Goal: Task Accomplishment & Management: Manage account settings

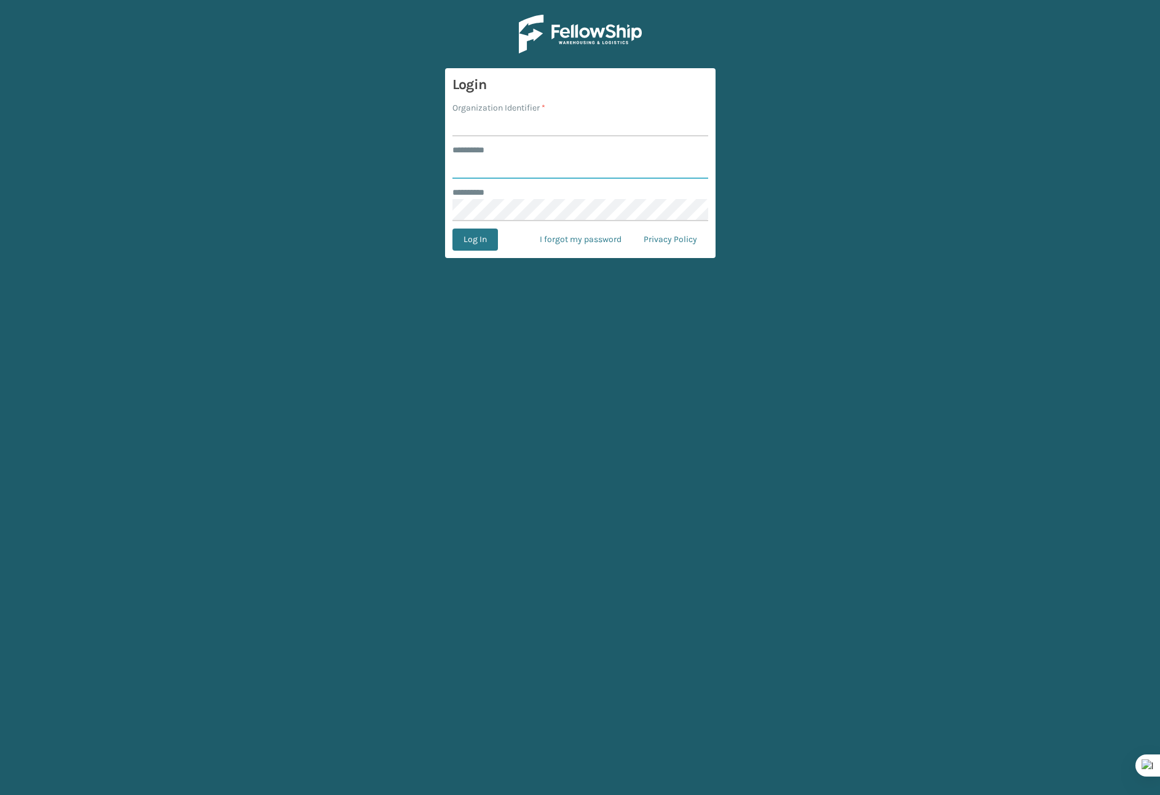
type input "*******"
click at [498, 121] on input "Organization Identifier *" at bounding box center [580, 125] width 256 height 22
type input "Brightech"
click at [460, 245] on button "Log In" at bounding box center [474, 240] width 45 height 22
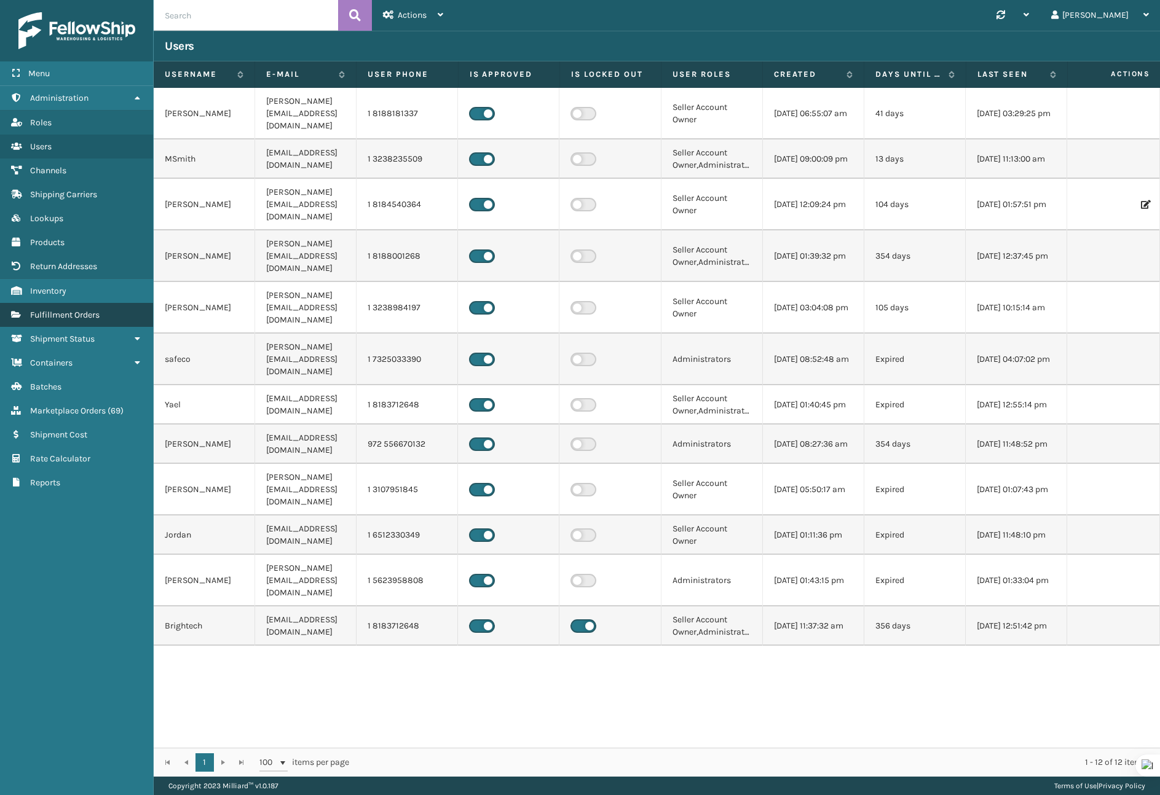
click at [61, 321] on link "Fulfillment Orders" at bounding box center [76, 315] width 153 height 24
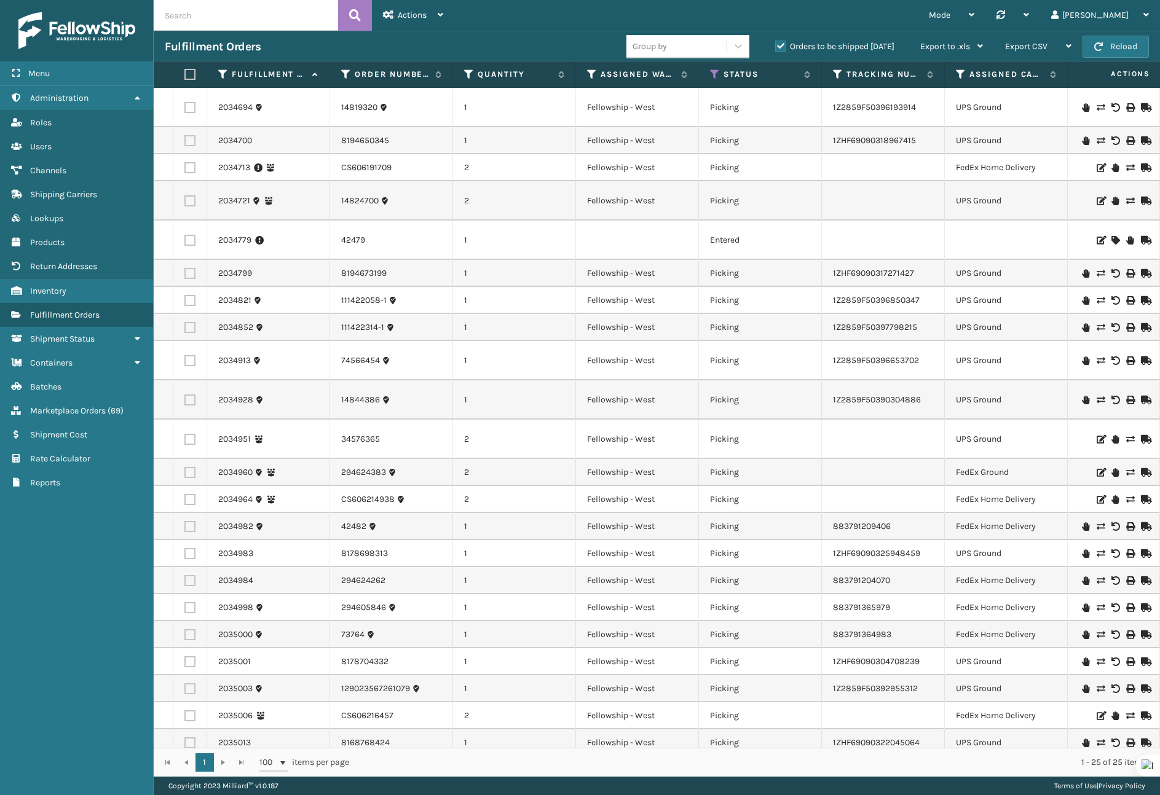
click at [235, 10] on input "text" at bounding box center [246, 15] width 184 height 31
paste input "6653760156_1-A"
type input "6653760156_1-A"
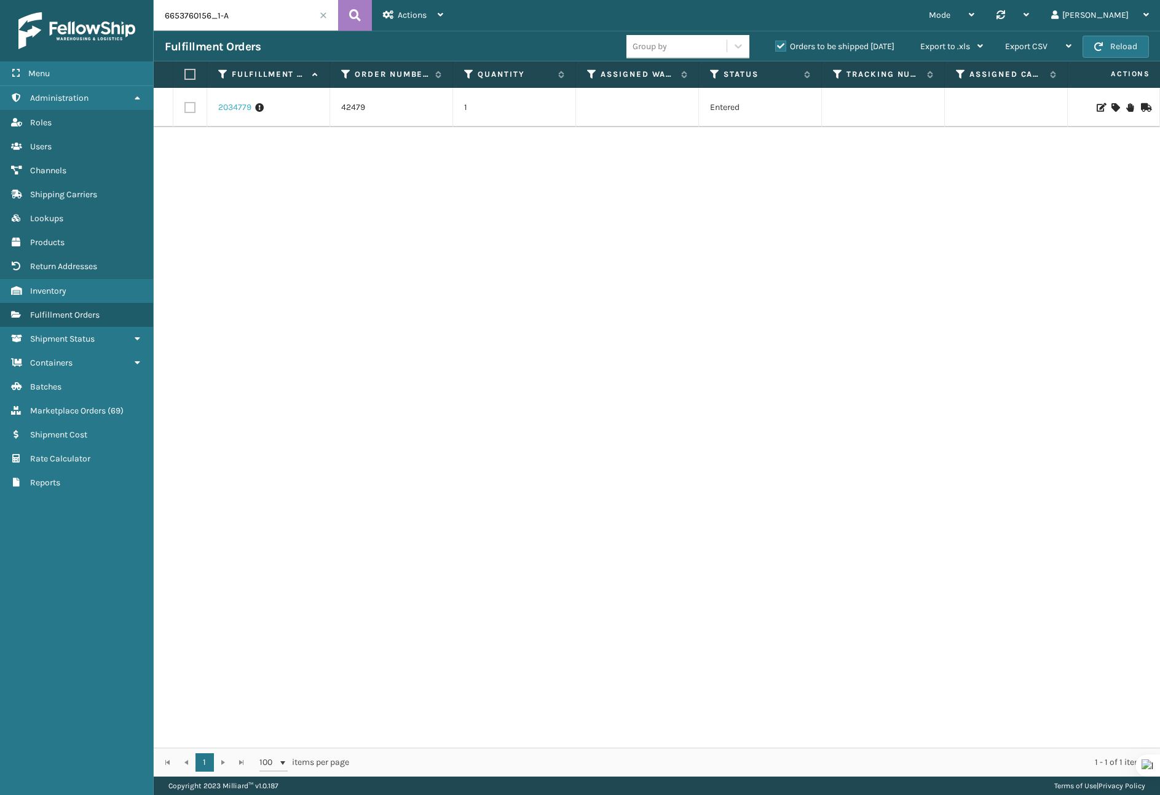
click at [240, 109] on link "2034779" at bounding box center [234, 107] width 33 height 12
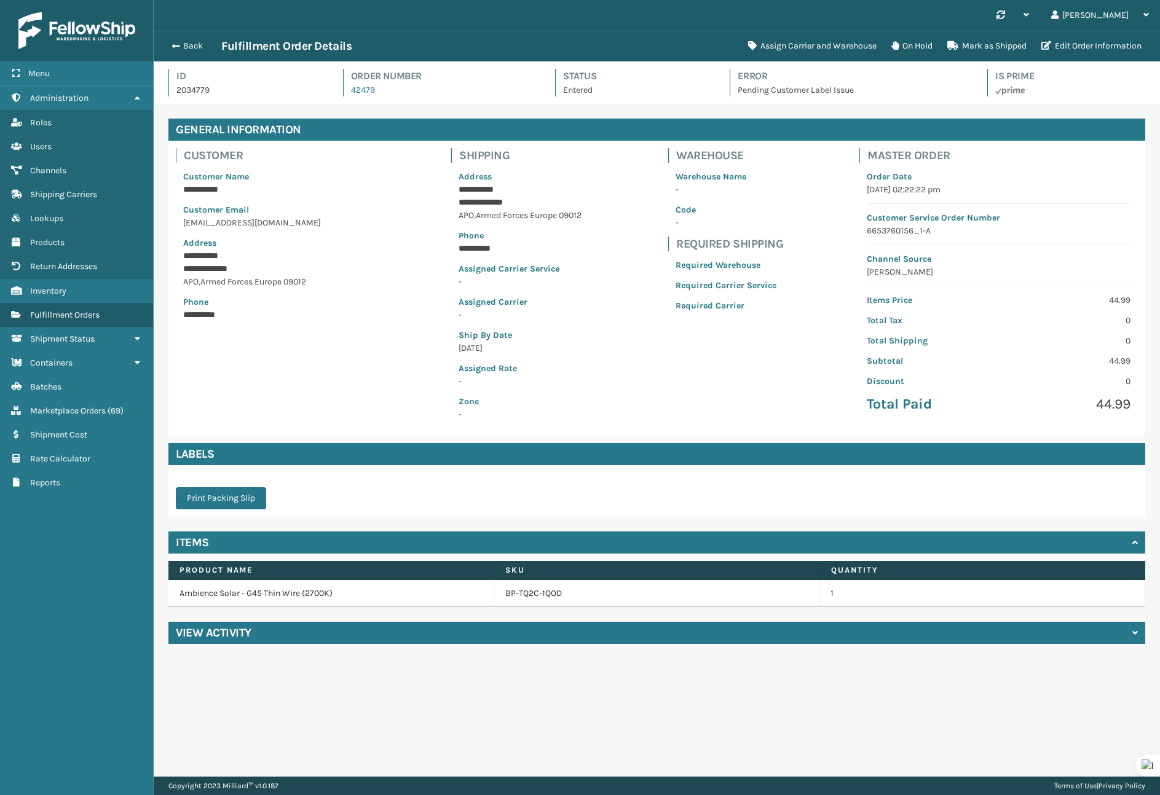
scroll to position [30, 1006]
click at [905, 47] on button "On Hold" at bounding box center [912, 46] width 56 height 25
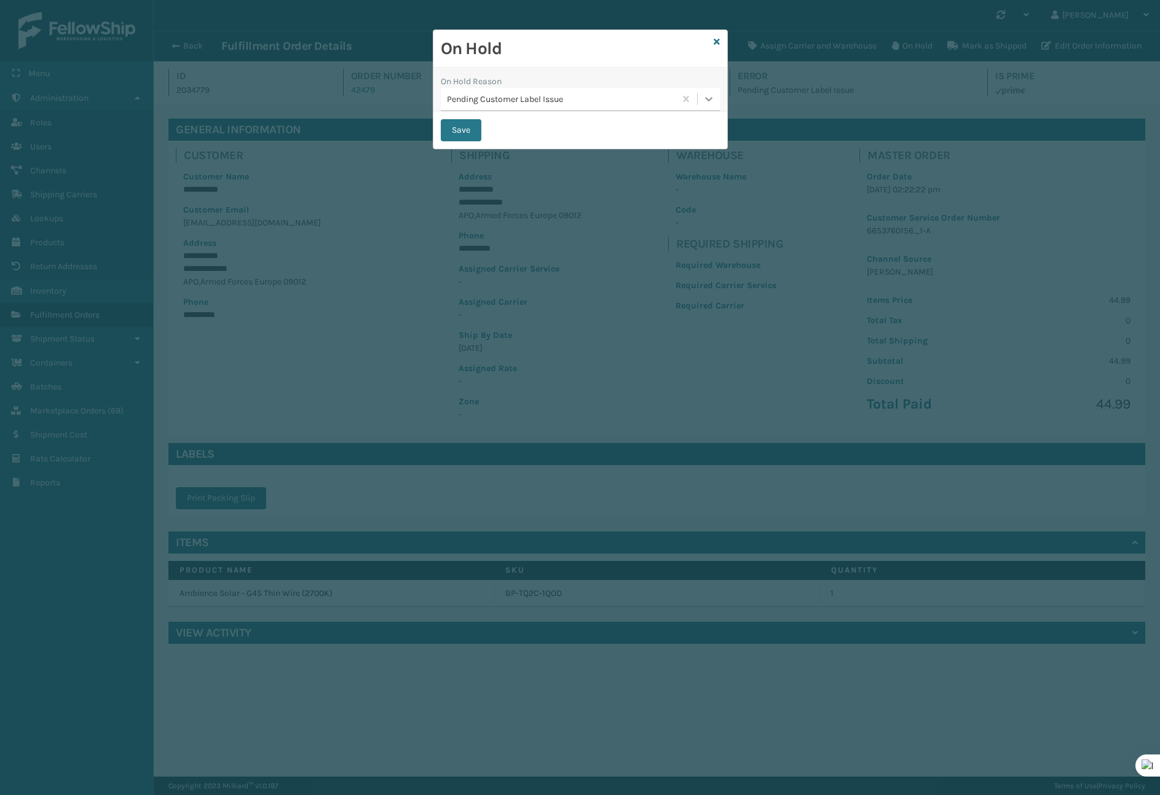
click at [714, 95] on icon at bounding box center [709, 99] width 12 height 12
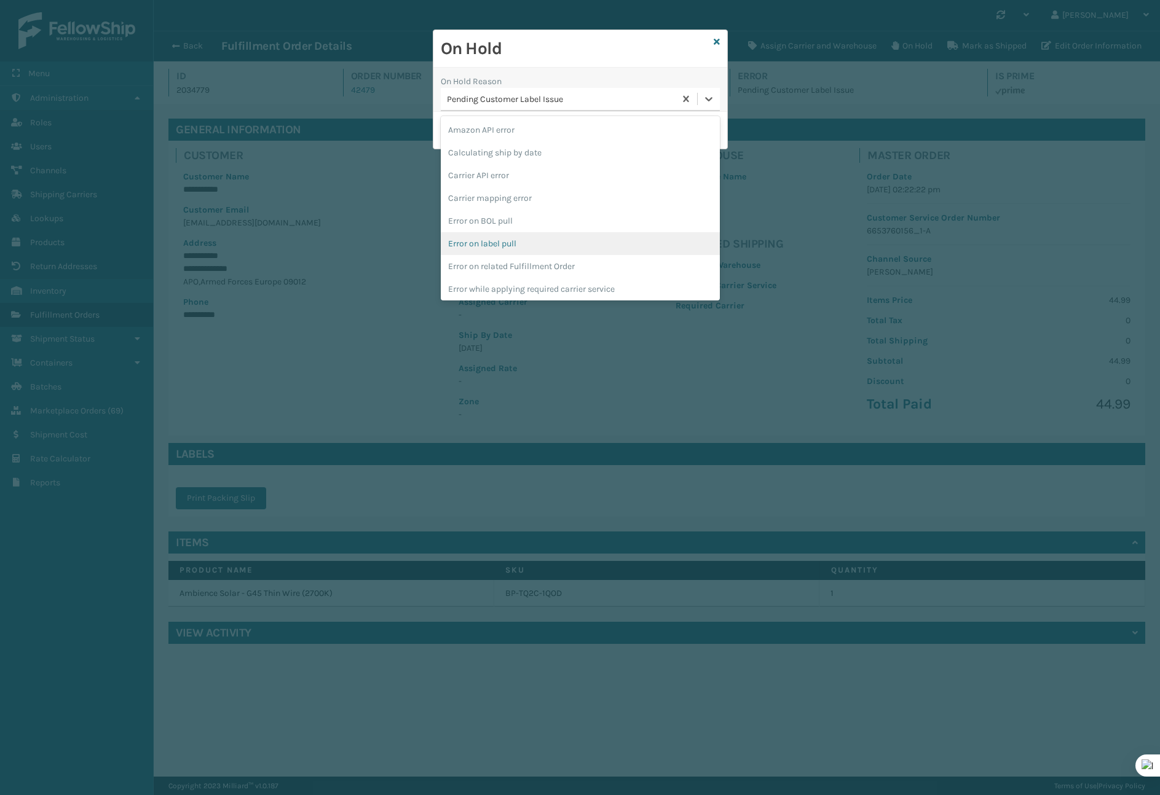
scroll to position [321, 0]
click at [633, 291] on div "To be cancelled" at bounding box center [580, 286] width 279 height 23
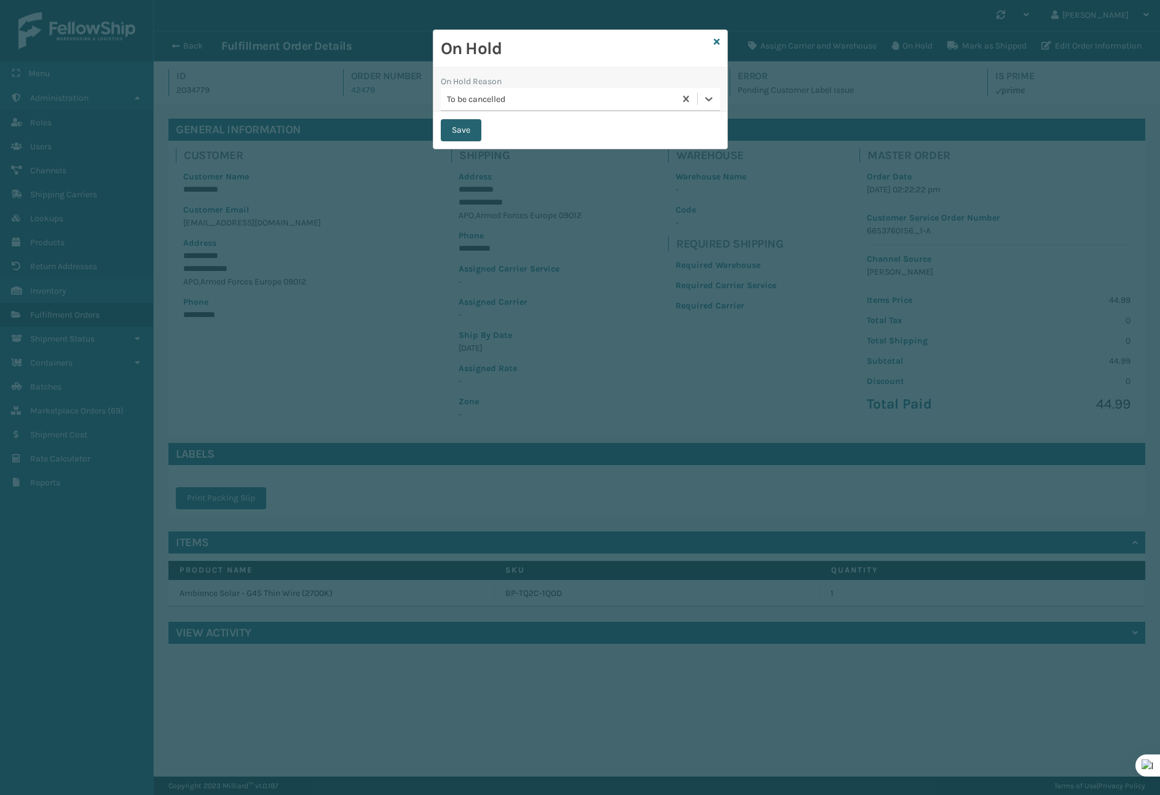
click at [456, 133] on button "Save" at bounding box center [461, 130] width 41 height 22
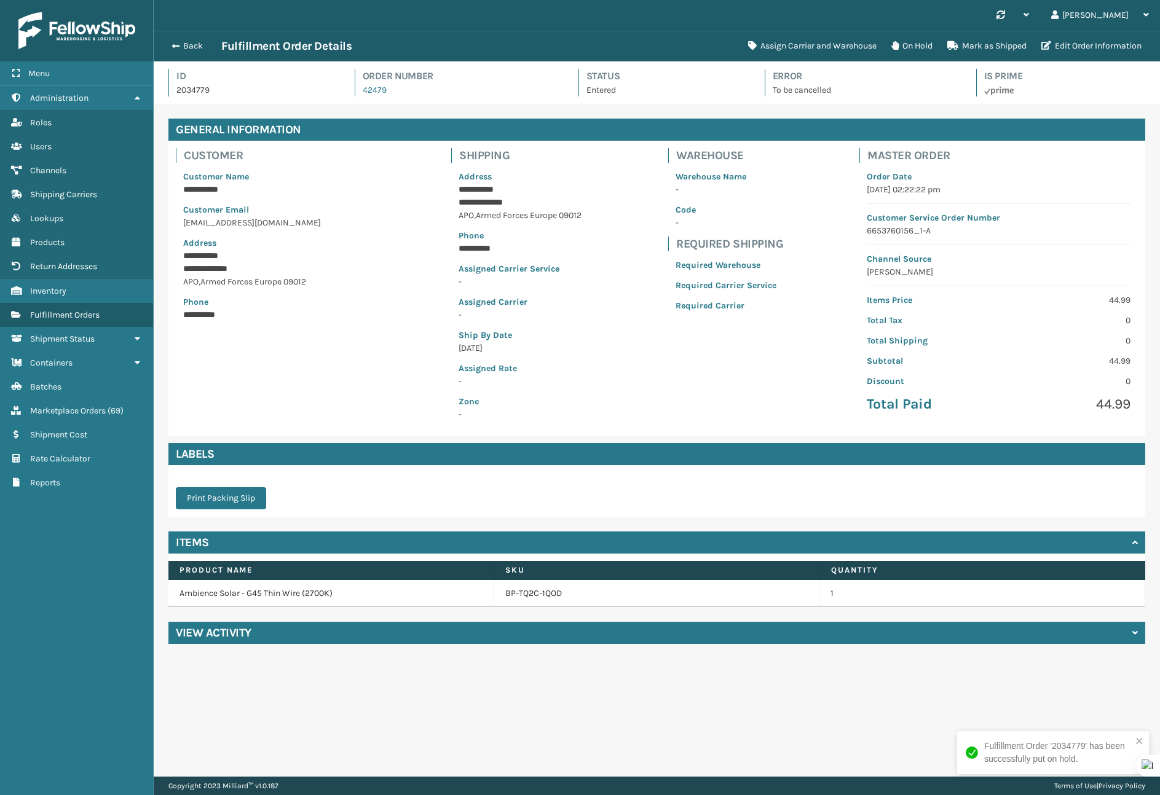
scroll to position [30, 1006]
click at [191, 41] on button "Back" at bounding box center [193, 46] width 57 height 11
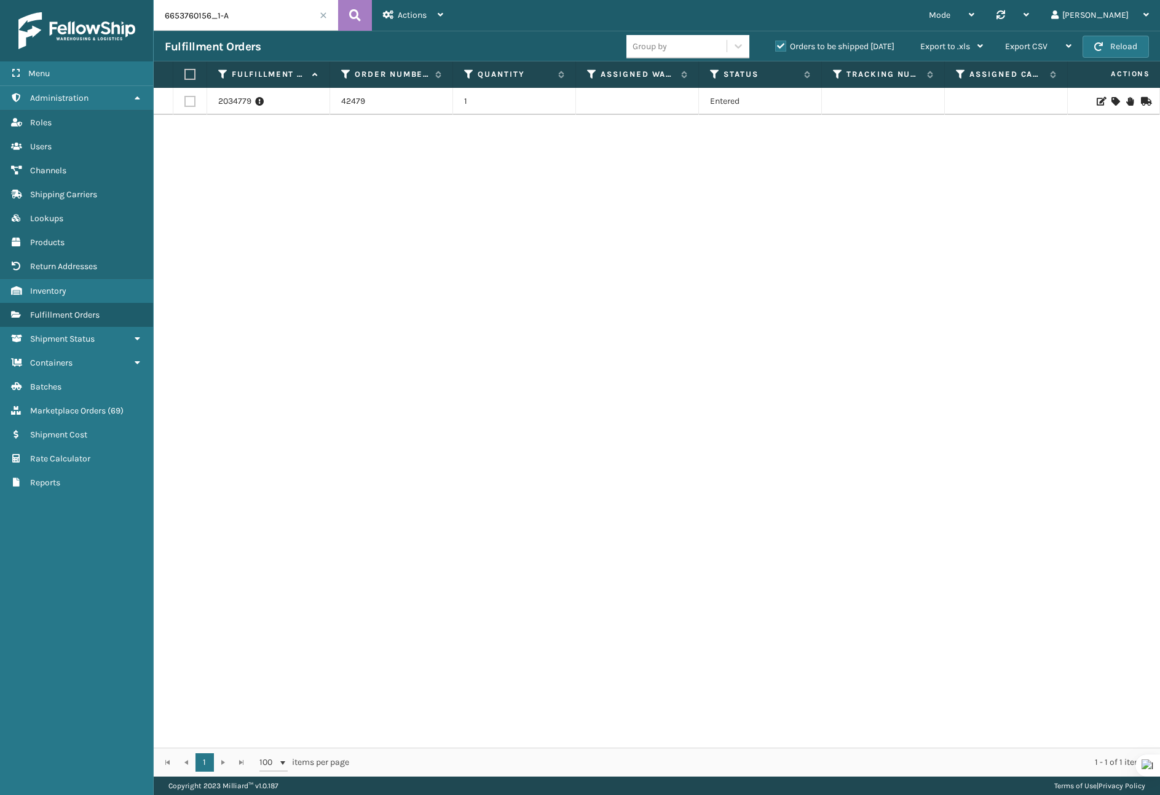
click at [186, 27] on input "6653760156_1-A" at bounding box center [246, 15] width 184 height 31
paste input "14761655"
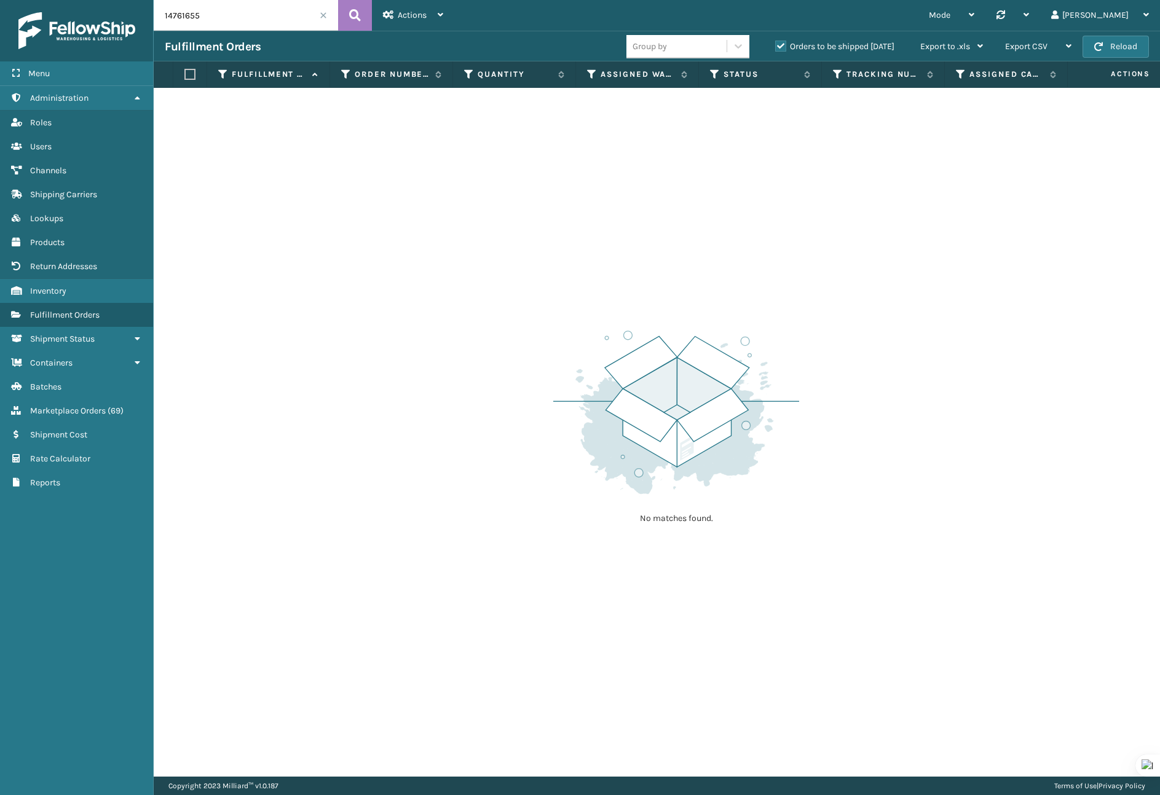
click at [781, 49] on label "Orders to be shipped [DATE]" at bounding box center [834, 46] width 119 height 10
click at [776, 47] on input "Orders to be shipped [DATE]" at bounding box center [775, 43] width 1 height 8
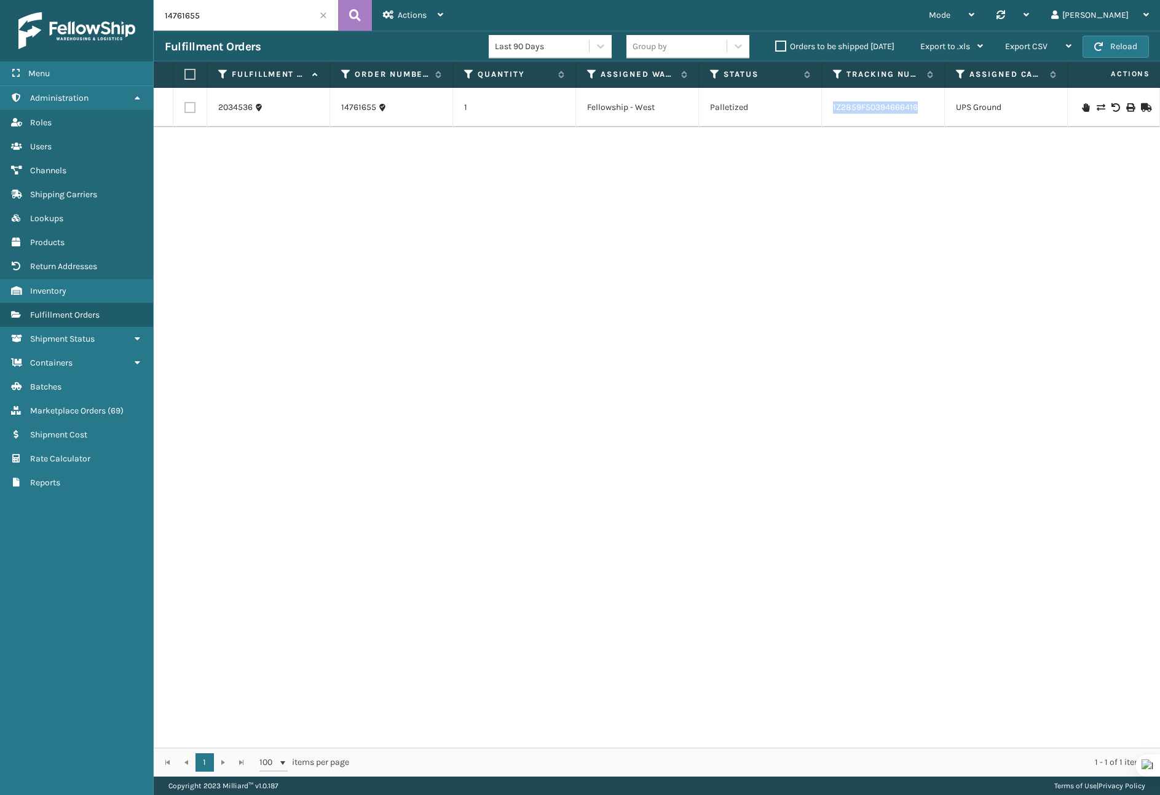
copy link "1Z2859F50394666416"
click at [233, 26] on input "14761655" at bounding box center [246, 15] width 184 height 31
click at [233, 25] on input "14761655" at bounding box center [246, 15] width 184 height 31
paste input "294301571"
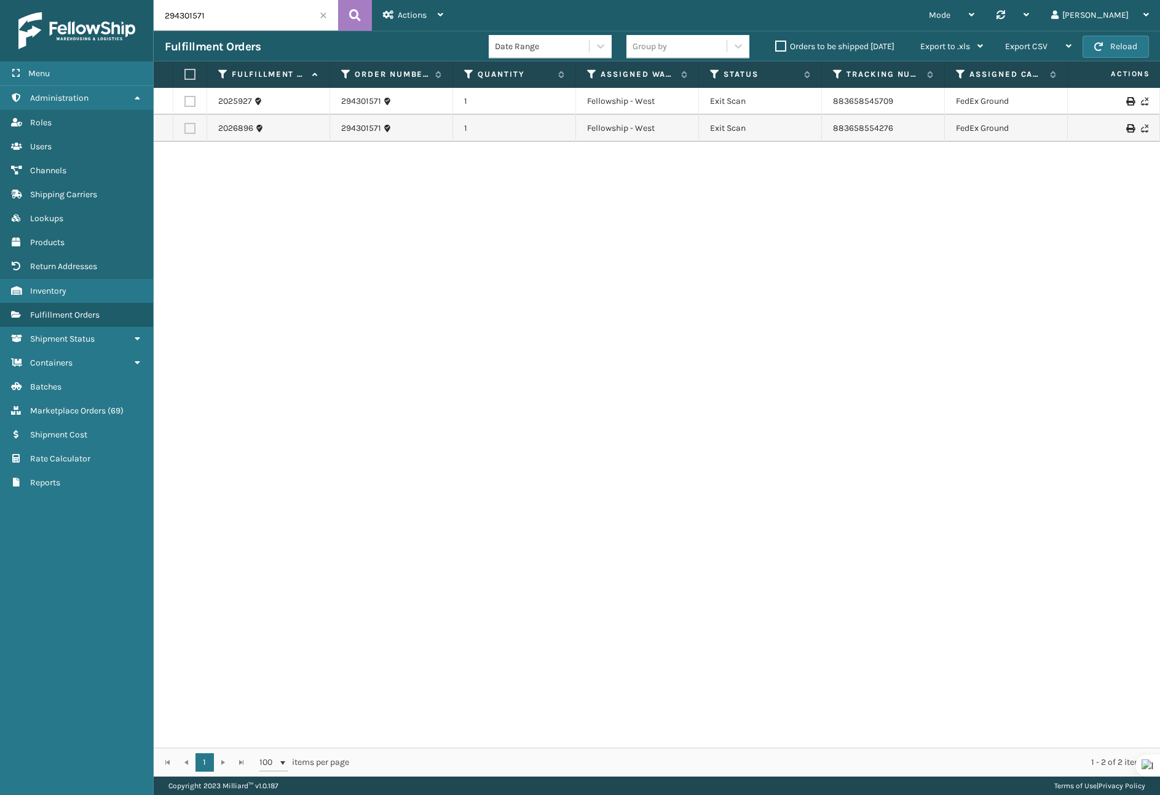
click at [268, 4] on input "294301571" at bounding box center [246, 15] width 184 height 31
paste input "405898"
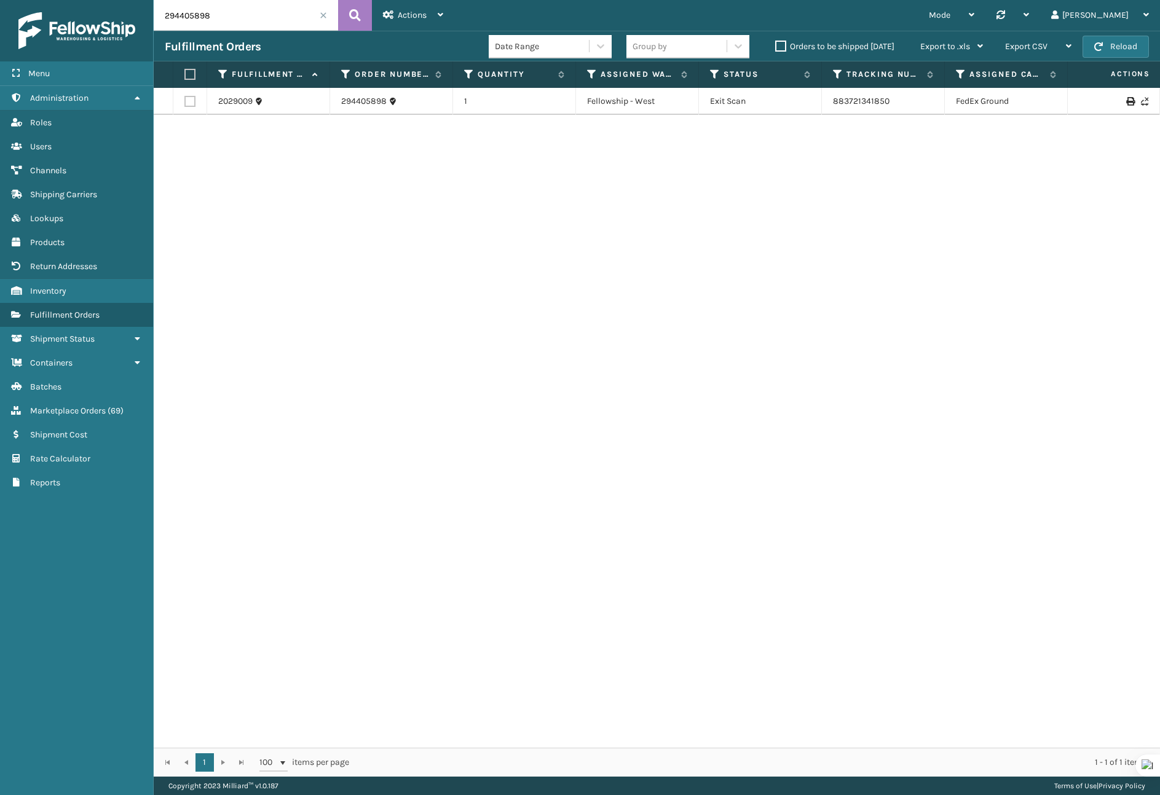
click at [241, 23] on input "294405898" at bounding box center [246, 15] width 184 height 31
paste input "32826"
type input "294432826"
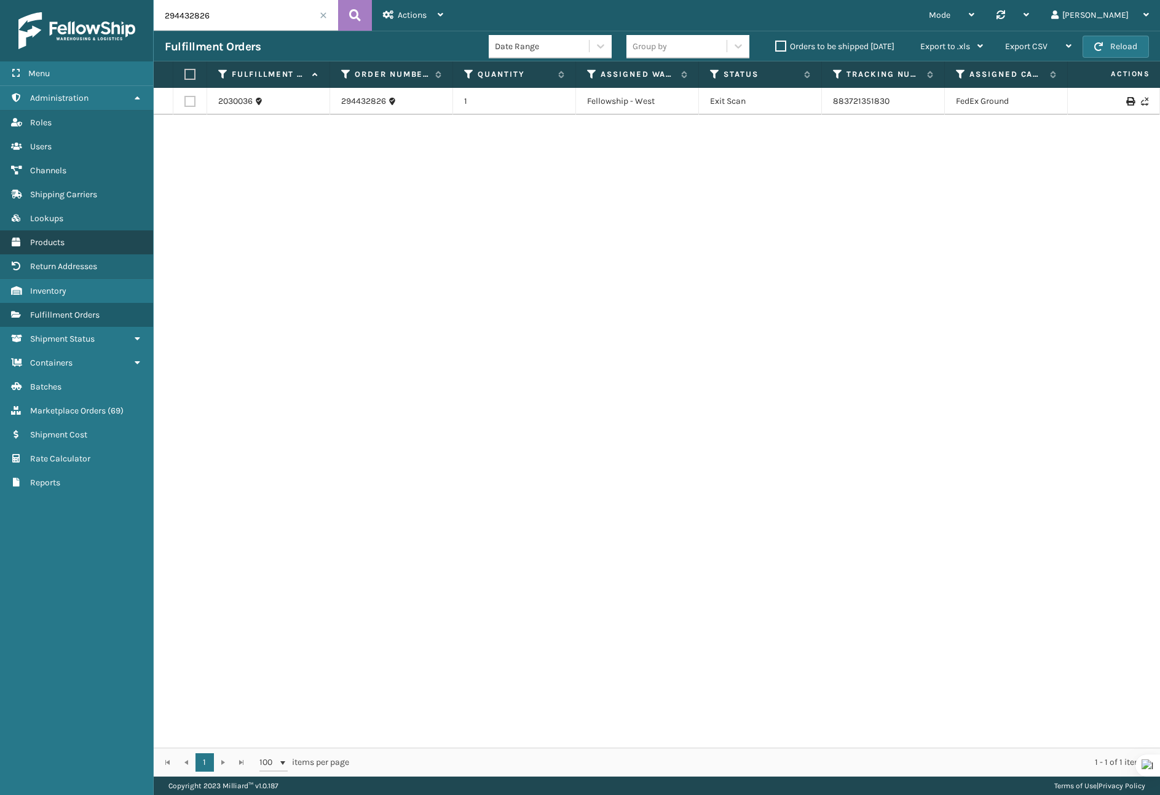
click at [61, 240] on span "Products" at bounding box center [47, 242] width 34 height 10
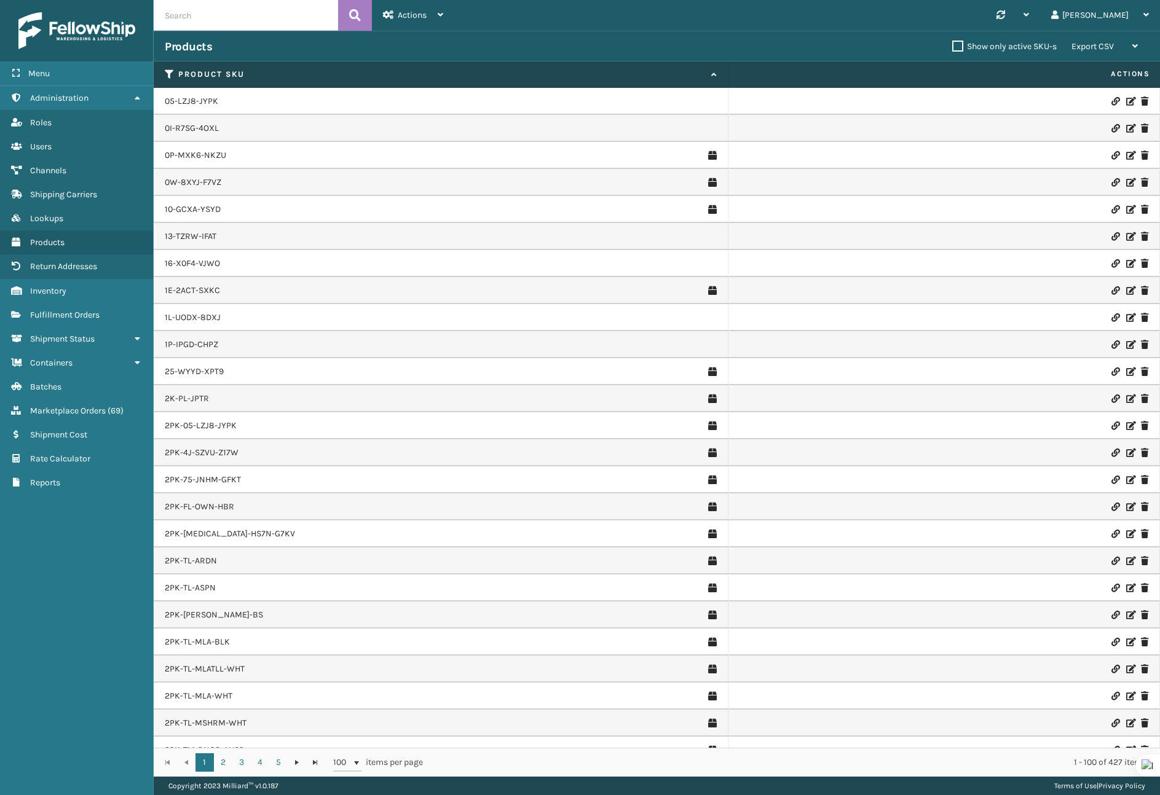
click at [199, 92] on td "05-LZJ8-JYPK" at bounding box center [441, 101] width 575 height 27
click at [199, 98] on link "05-LZJ8-JYPK" at bounding box center [191, 101] width 53 height 12
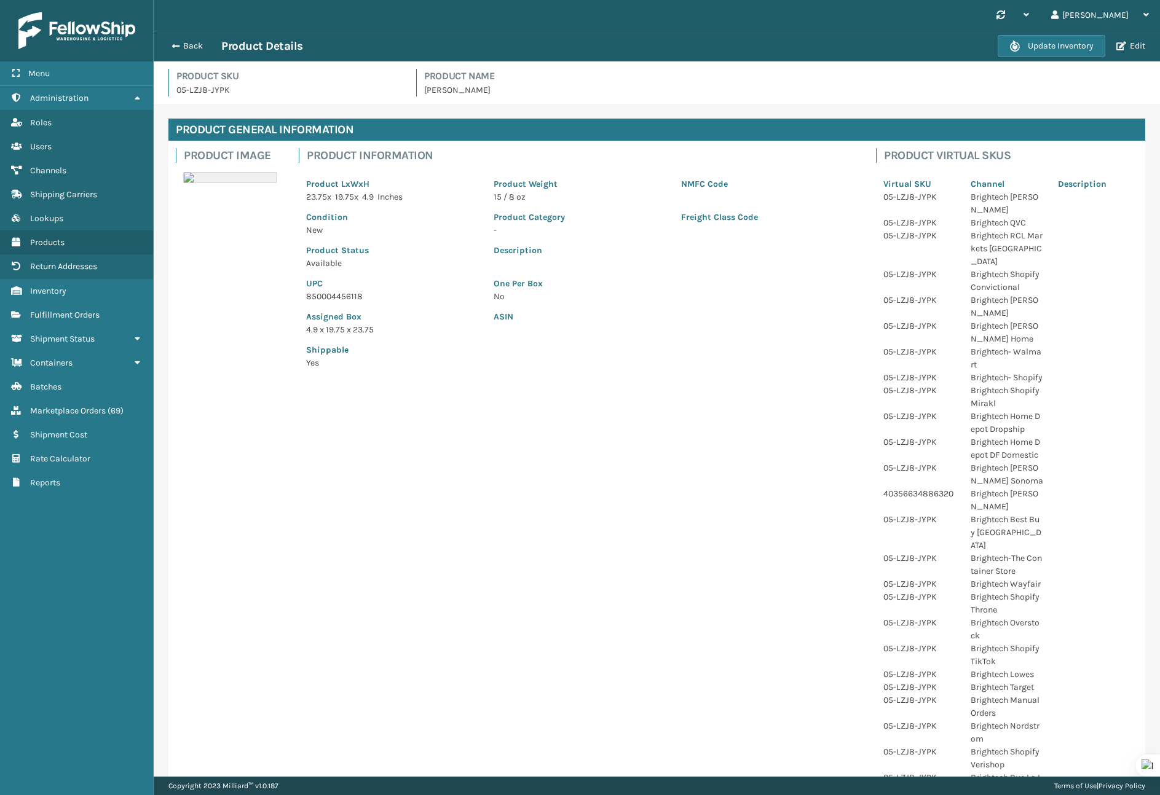
click at [1133, 53] on div "Update Inventory Edit" at bounding box center [1073, 46] width 151 height 22
click at [1133, 47] on button "Edit" at bounding box center [1131, 46] width 36 height 11
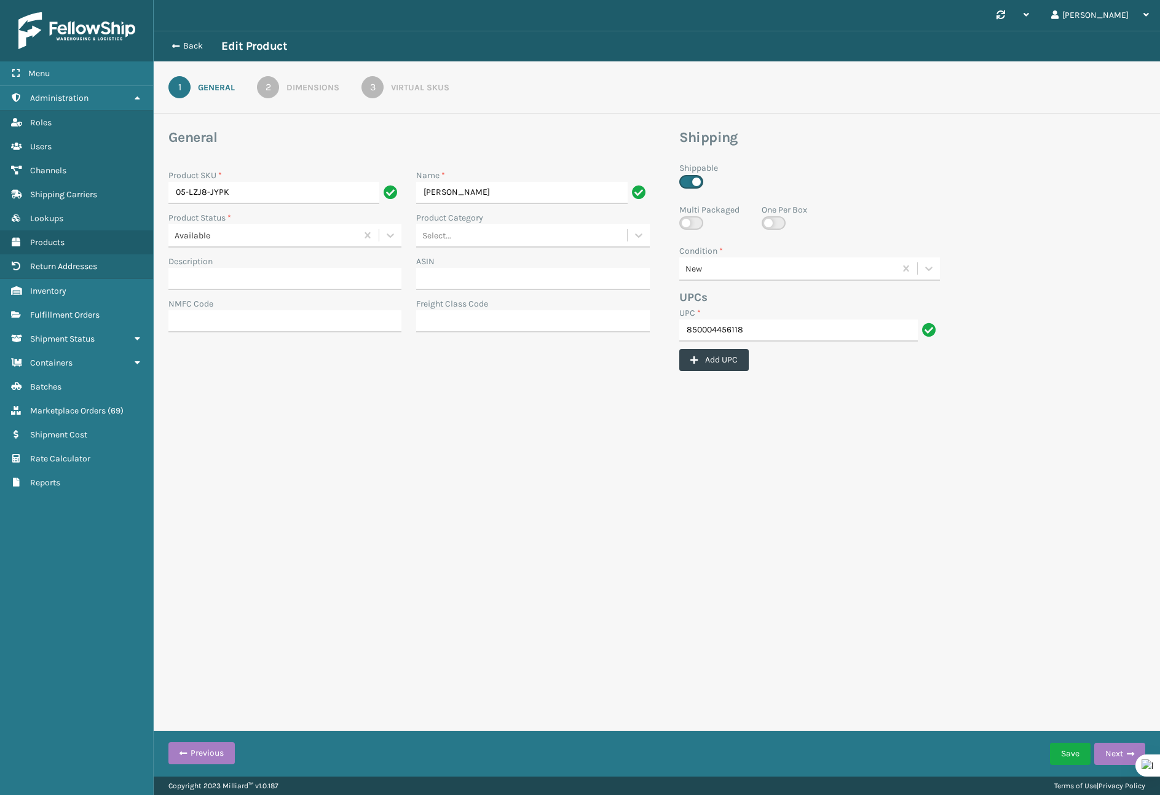
click at [395, 92] on div "Virtual SKUs" at bounding box center [420, 87] width 58 height 13
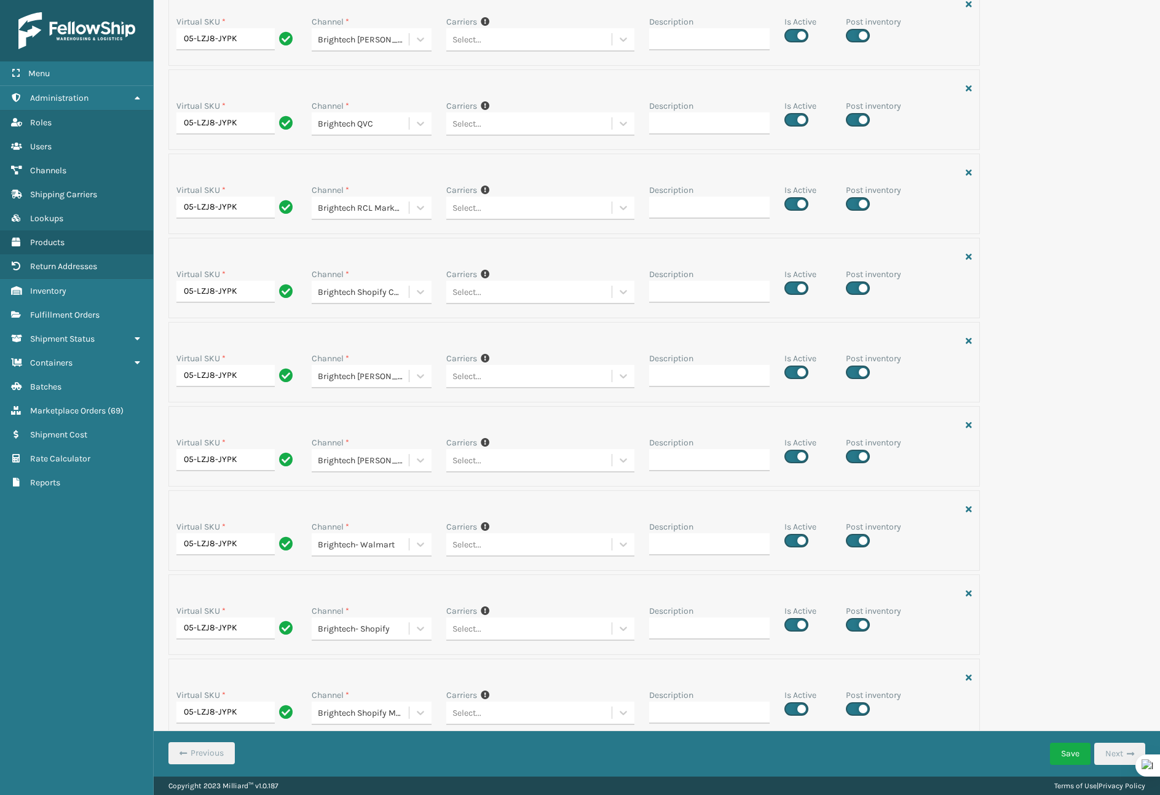
scroll to position [156, 0]
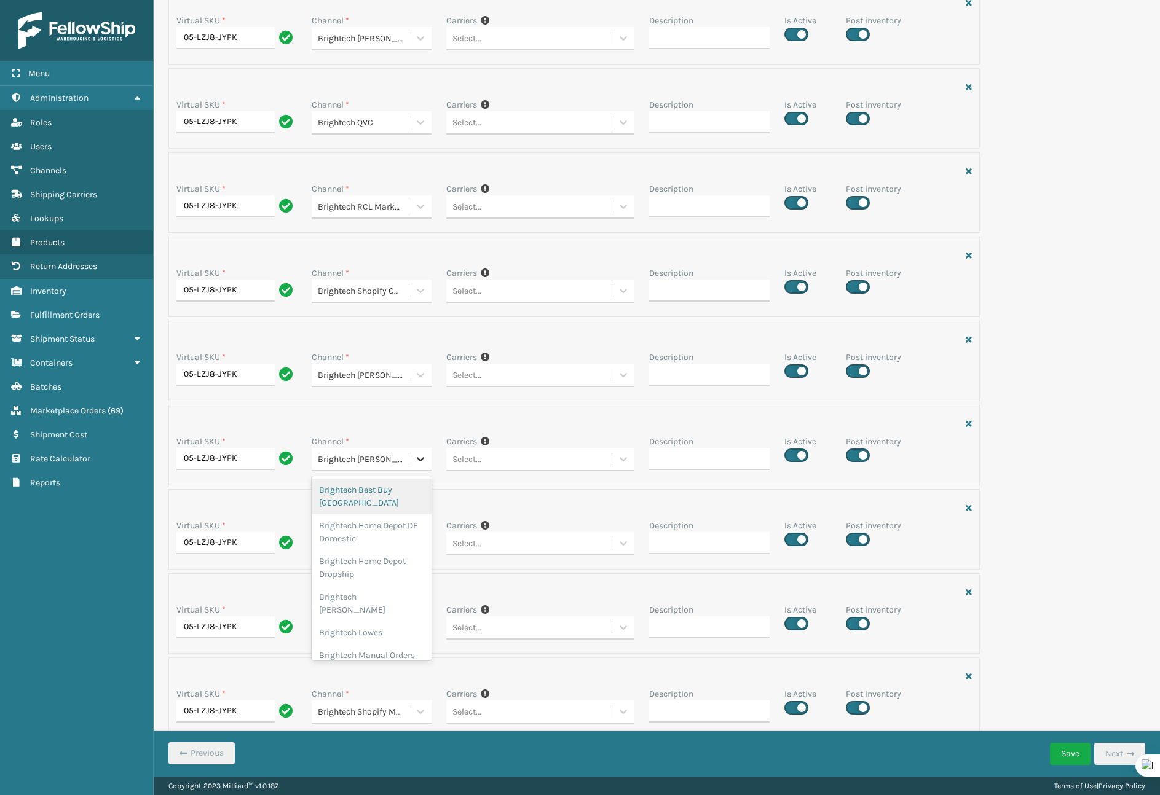
click at [420, 459] on icon at bounding box center [420, 459] width 7 height 4
click at [420, 435] on div "Channel *" at bounding box center [372, 441] width 120 height 13
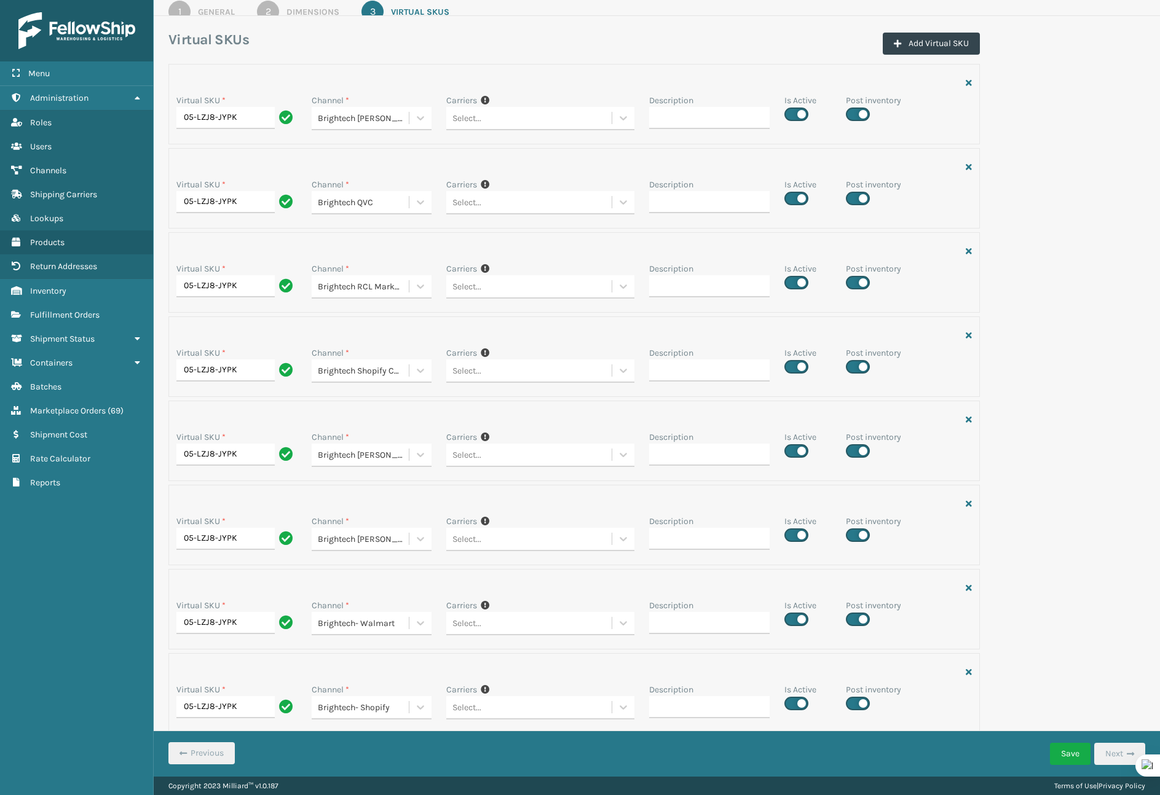
scroll to position [0, 0]
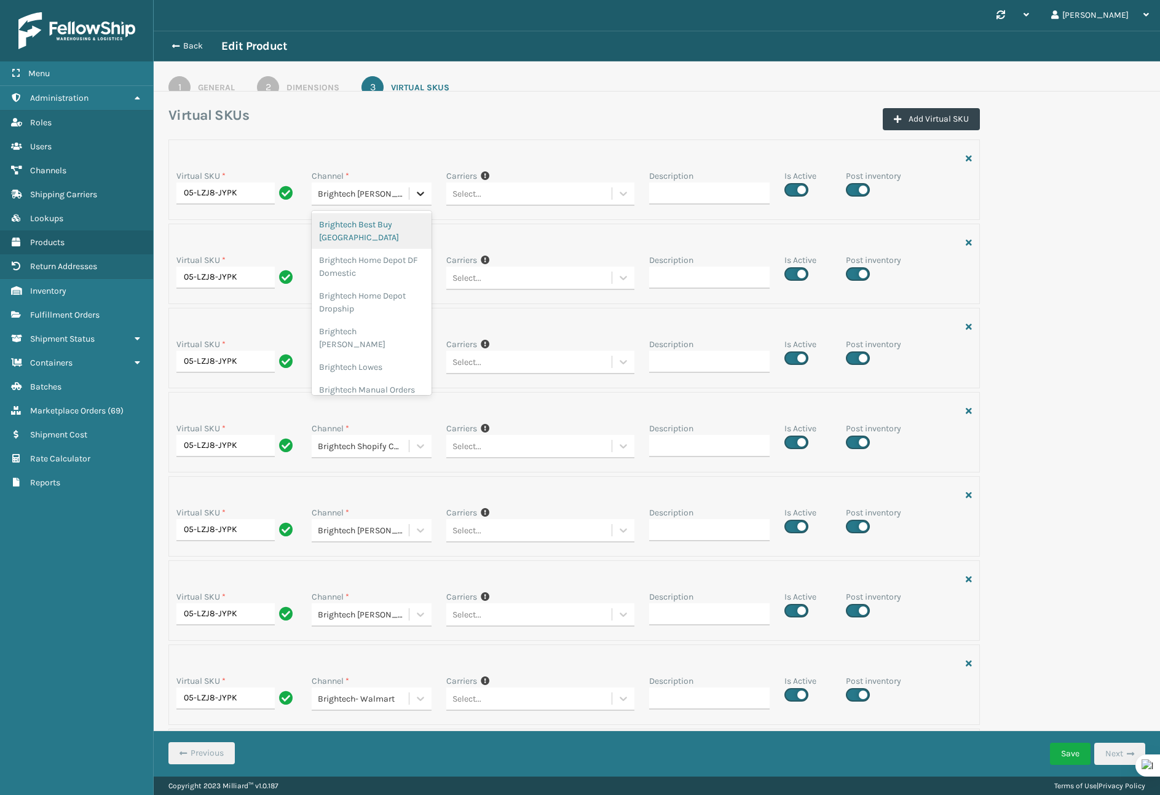
click at [417, 199] on icon at bounding box center [420, 193] width 12 height 12
click at [418, 197] on icon at bounding box center [420, 193] width 12 height 12
click at [409, 189] on div at bounding box center [420, 194] width 22 height 22
click at [425, 191] on icon at bounding box center [420, 193] width 12 height 12
